Goal: Check status: Check status

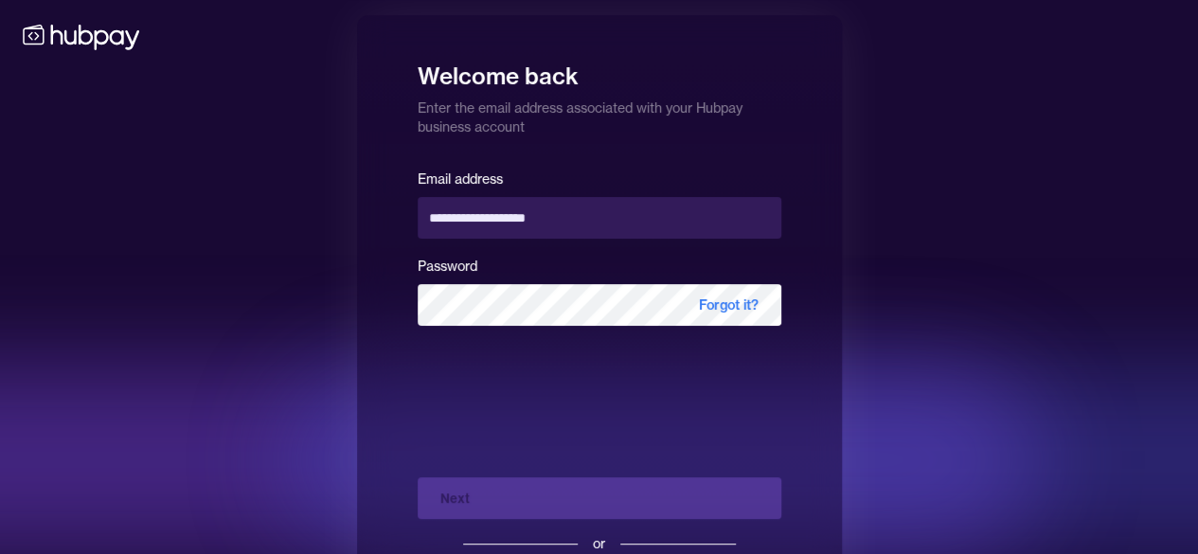
type input "**********"
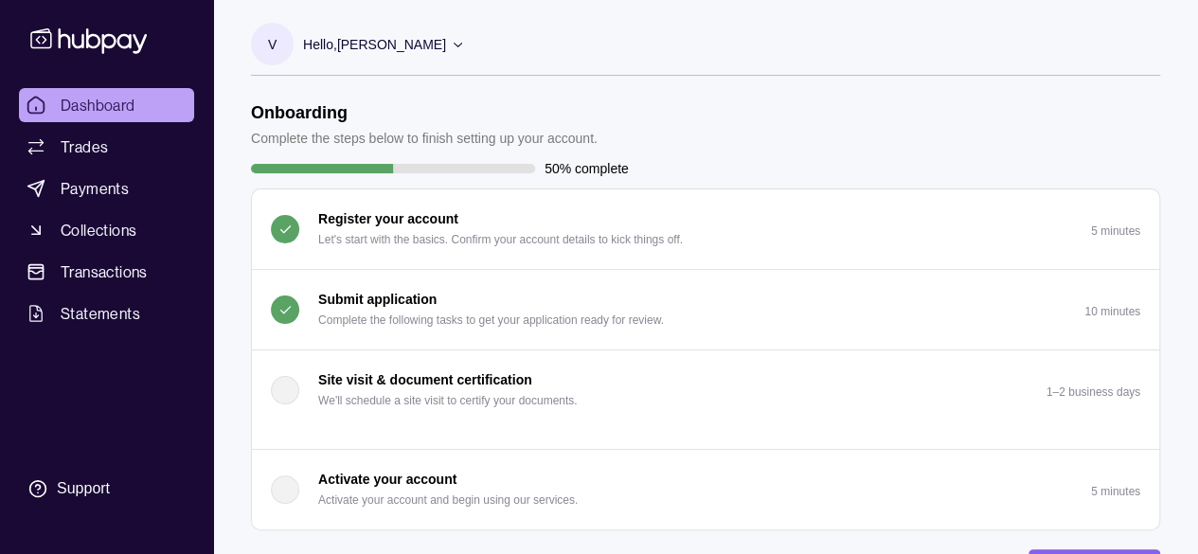
click at [525, 308] on div "Submit application Complete the following tasks to get your application ready f…" at bounding box center [491, 310] width 346 height 42
